Goal: Navigation & Orientation: Find specific page/section

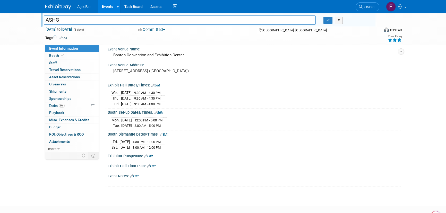
click at [334, 41] on div "Tags Edit Event Rating" at bounding box center [223, 38] width 364 height 9
click at [103, 5] on link "Events" at bounding box center [107, 6] width 19 height 13
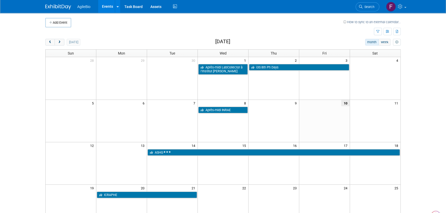
click at [108, 3] on link "Events" at bounding box center [107, 6] width 19 height 13
